Goal: Use online tool/utility: Utilize a website feature to perform a specific function

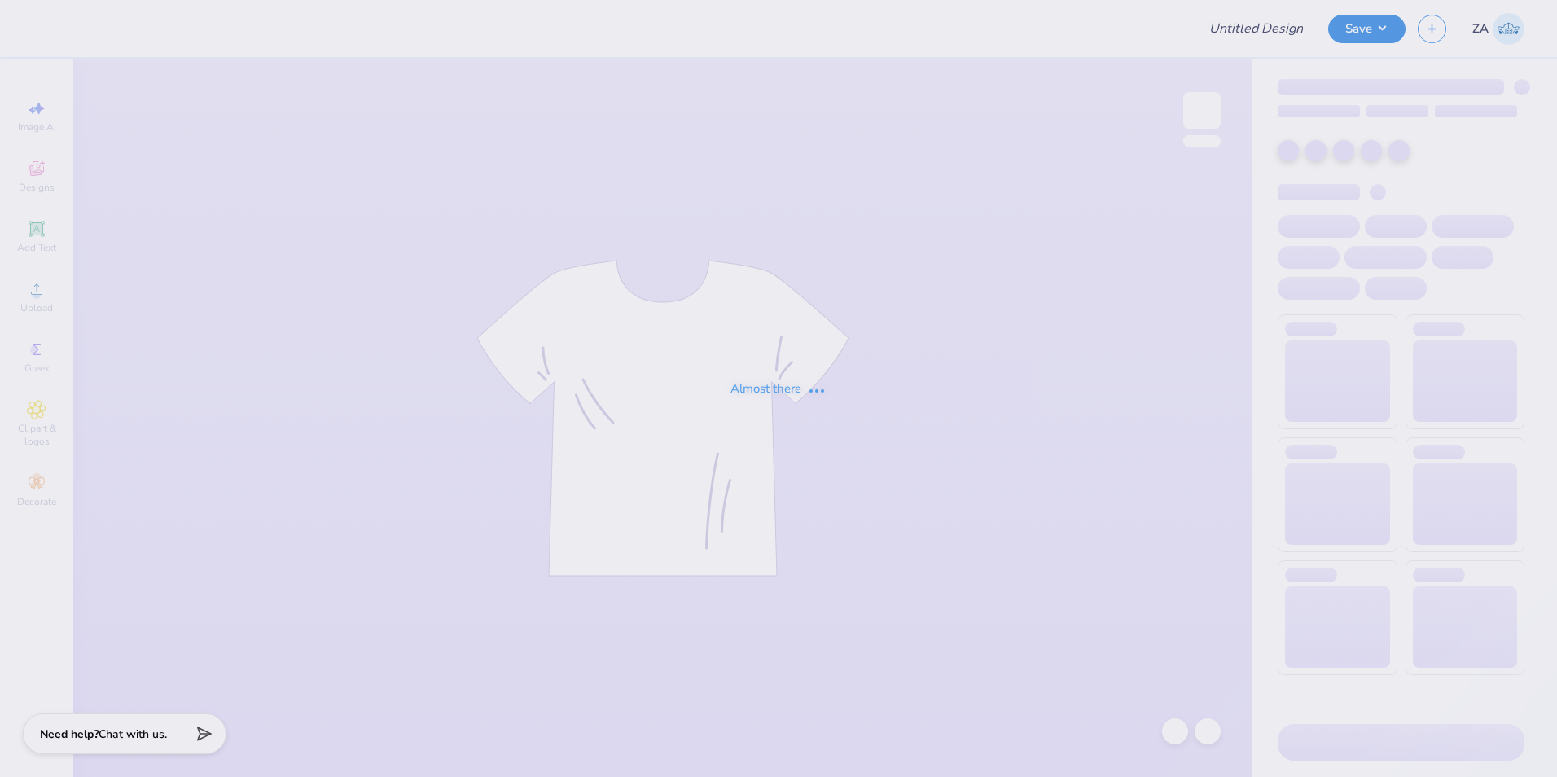
type input "General merch"
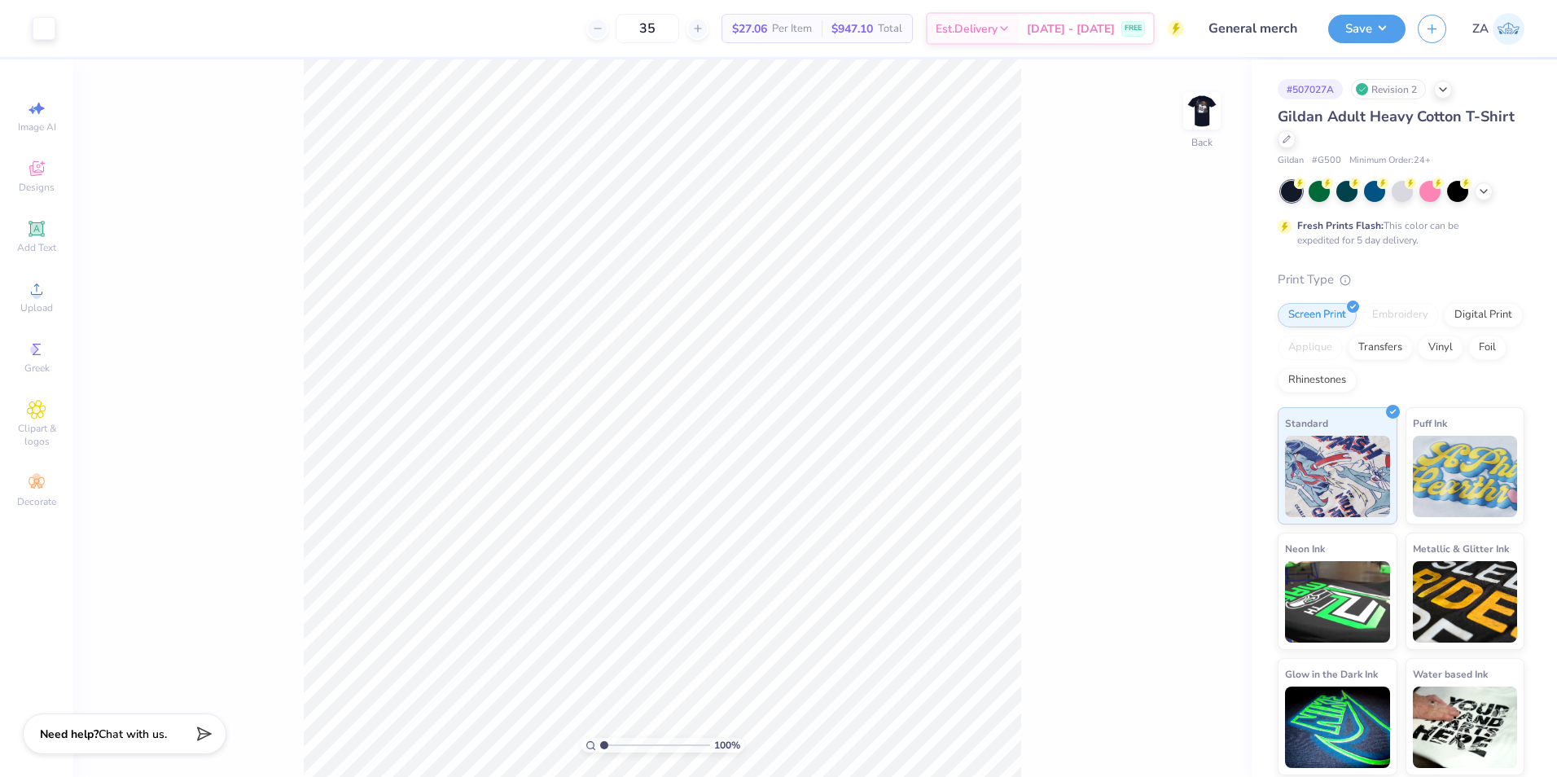
click at [1203, 102] on img at bounding box center [1202, 110] width 33 height 33
click at [32, 292] on icon at bounding box center [37, 289] width 20 height 20
drag, startPoint x: 1169, startPoint y: 339, endPoint x: 1208, endPoint y: 342, distance: 40.0
click at [1208, 342] on input "14.65" at bounding box center [1191, 342] width 59 height 23
type input "12.00"
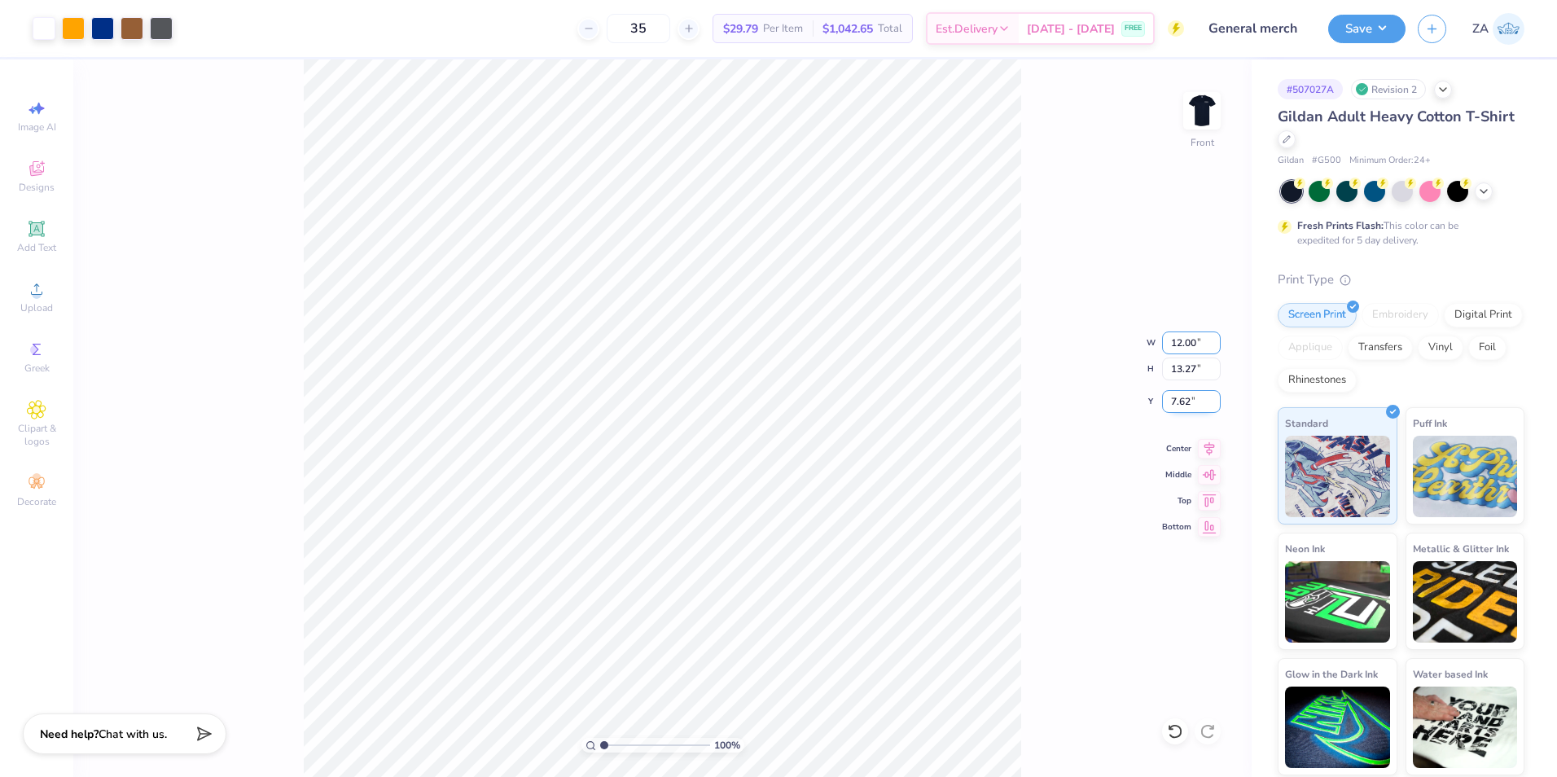
type input "13.27"
drag, startPoint x: 1169, startPoint y: 404, endPoint x: 1197, endPoint y: 402, distance: 28.5
click at [1197, 402] on input "7.62" at bounding box center [1191, 401] width 59 height 23
type input "3.00"
click at [1190, 107] on img at bounding box center [1201, 110] width 65 height 65
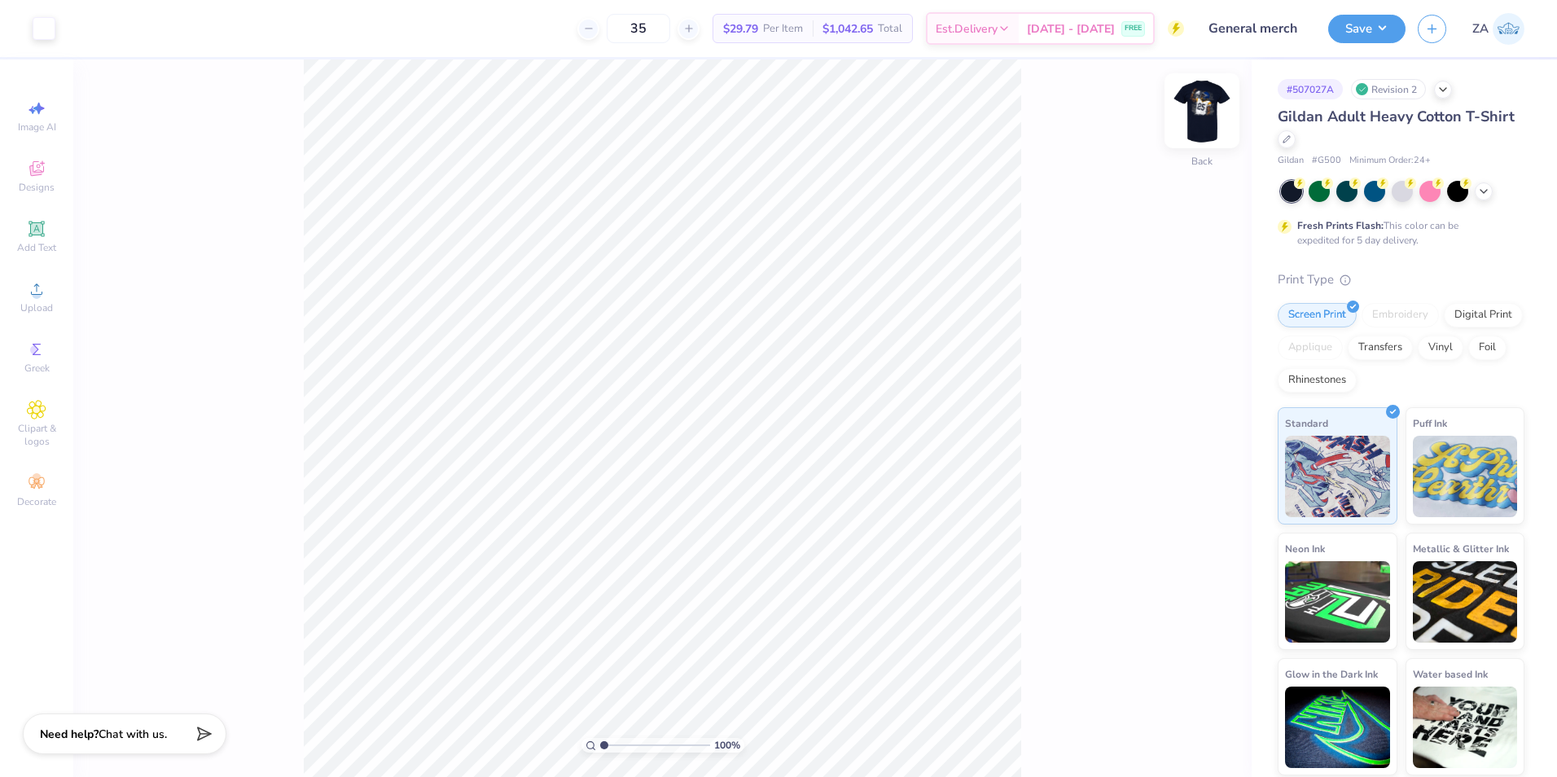
click at [1206, 116] on img at bounding box center [1201, 110] width 65 height 65
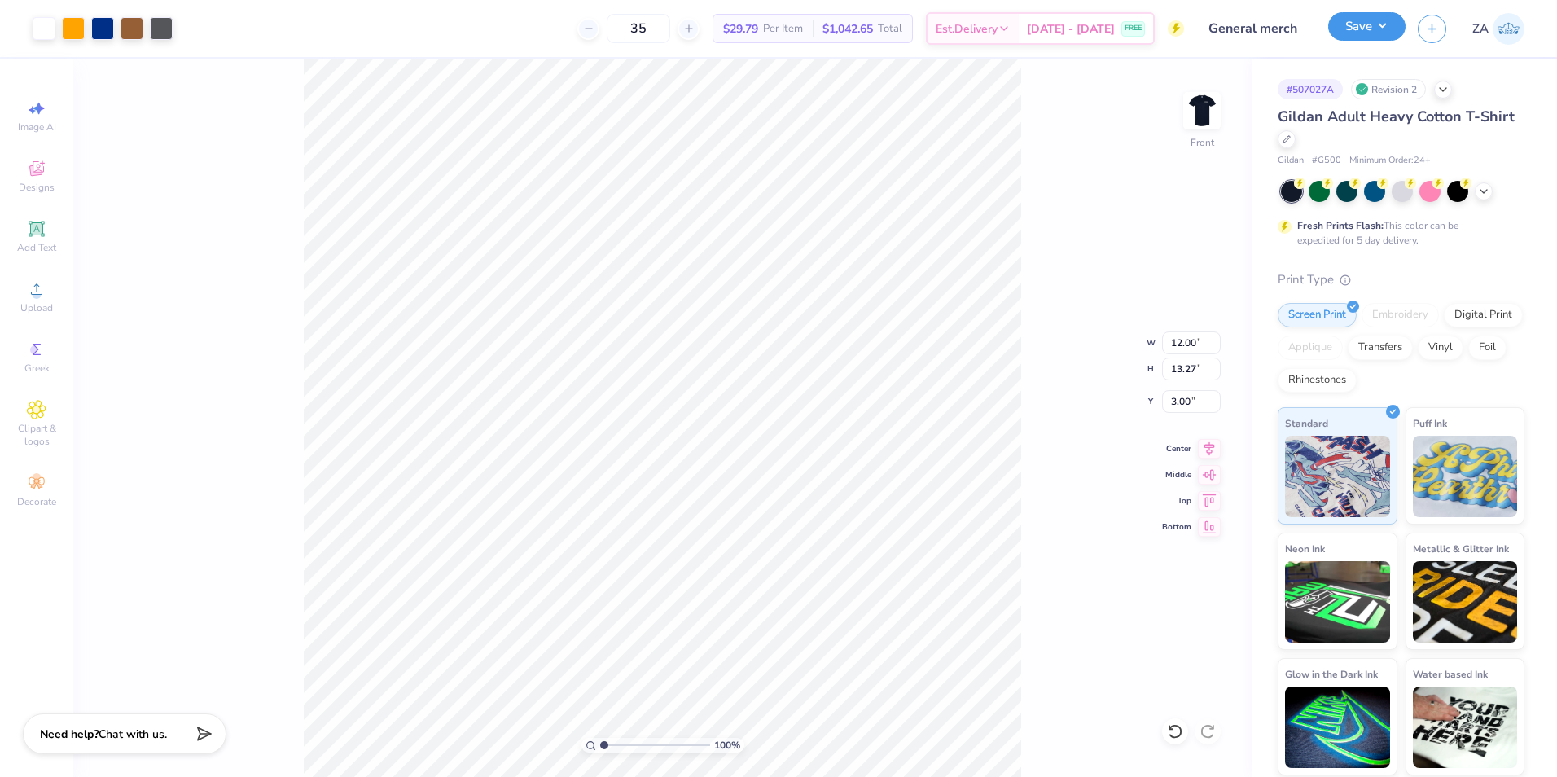
click at [1356, 31] on button "Save" at bounding box center [1366, 26] width 77 height 29
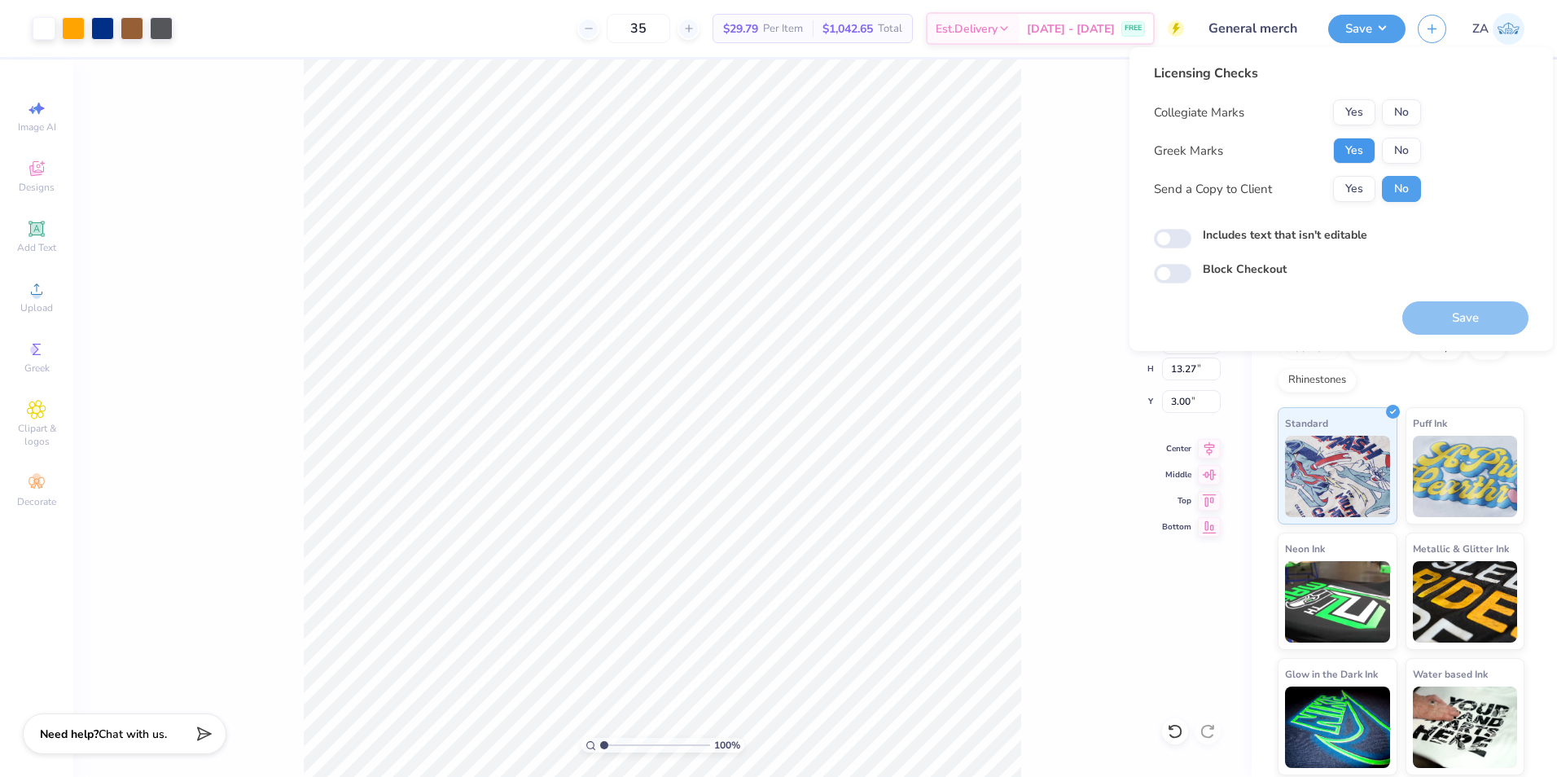
click at [1343, 145] on button "Yes" at bounding box center [1354, 151] width 42 height 26
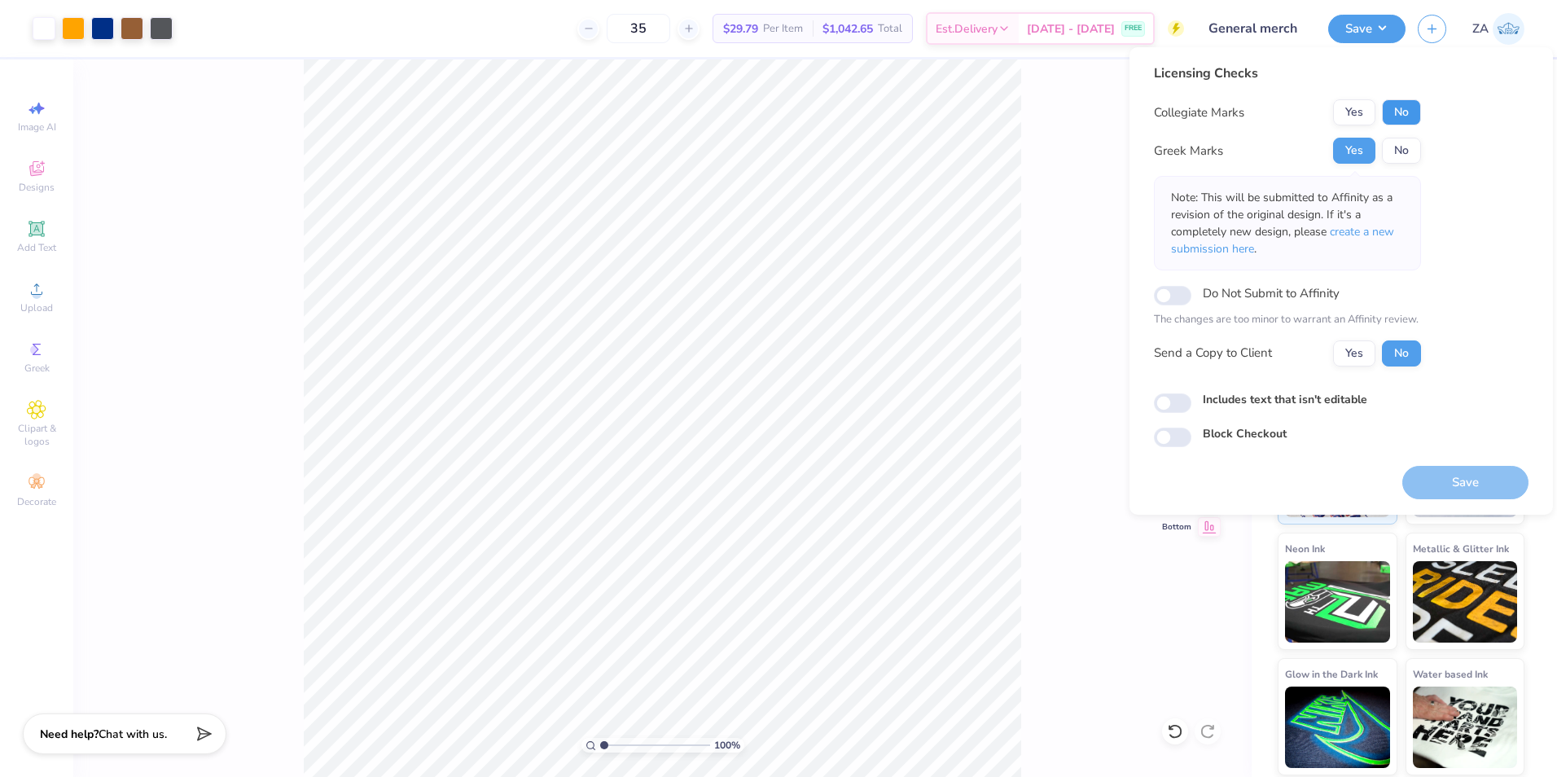
click at [1401, 100] on button "No" at bounding box center [1401, 112] width 39 height 26
click at [1493, 485] on button "Save" at bounding box center [1465, 482] width 126 height 33
